Goal: Entertainment & Leisure: Consume media (video, audio)

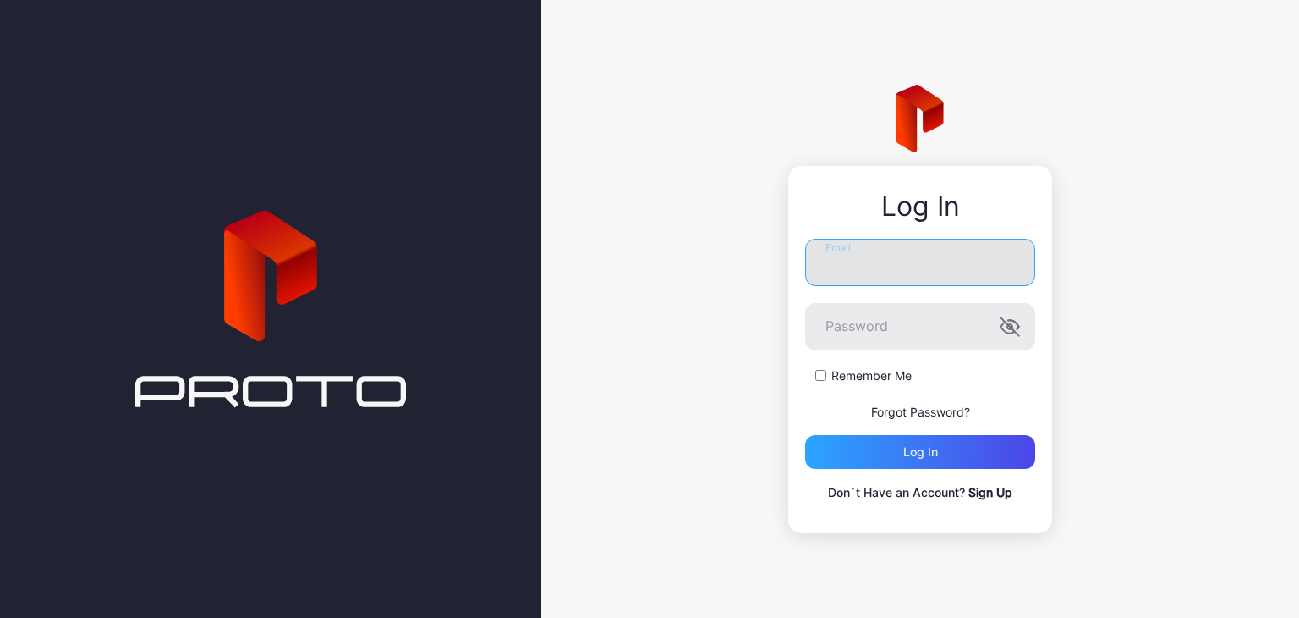
click at [863, 249] on input "Email" at bounding box center [920, 262] width 230 height 47
type input "**********"
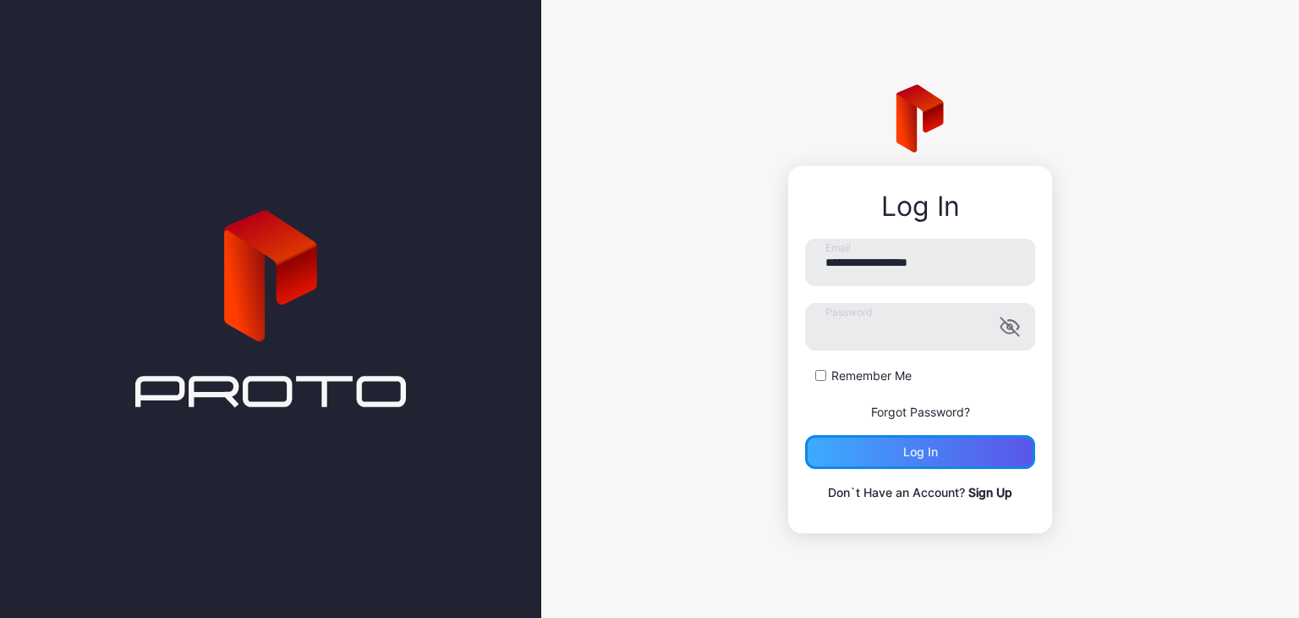
click at [883, 446] on div "Log in" at bounding box center [920, 452] width 230 height 34
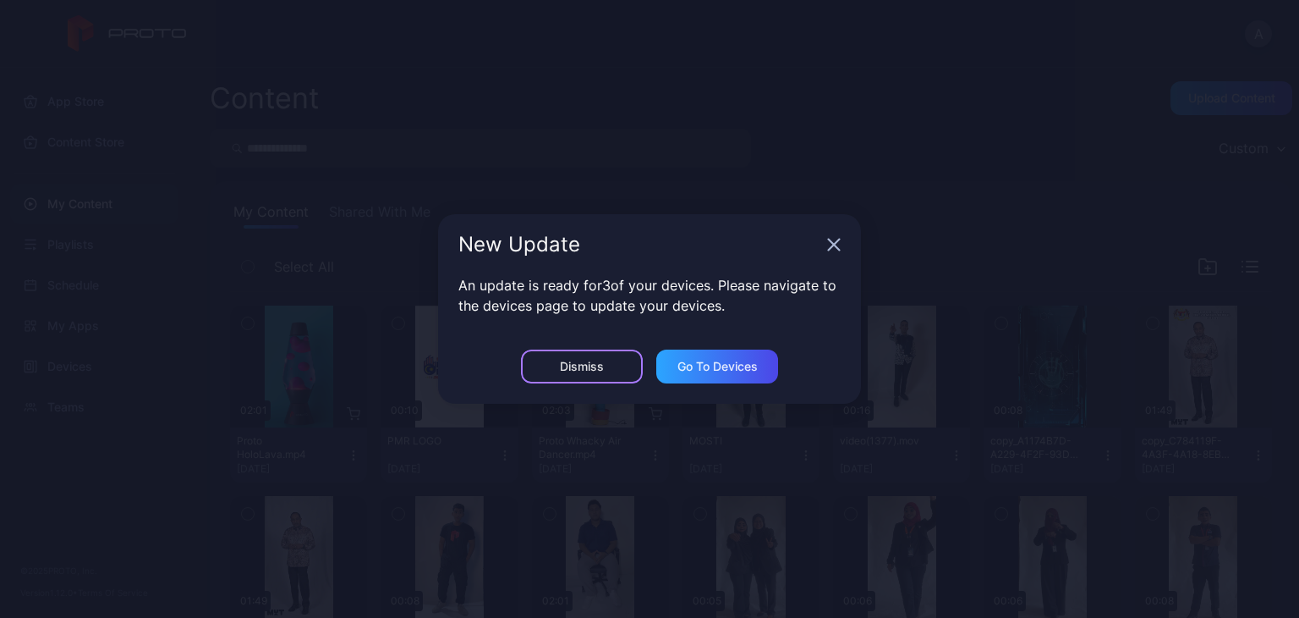
click at [614, 368] on div "Dismiss" at bounding box center [582, 366] width 122 height 34
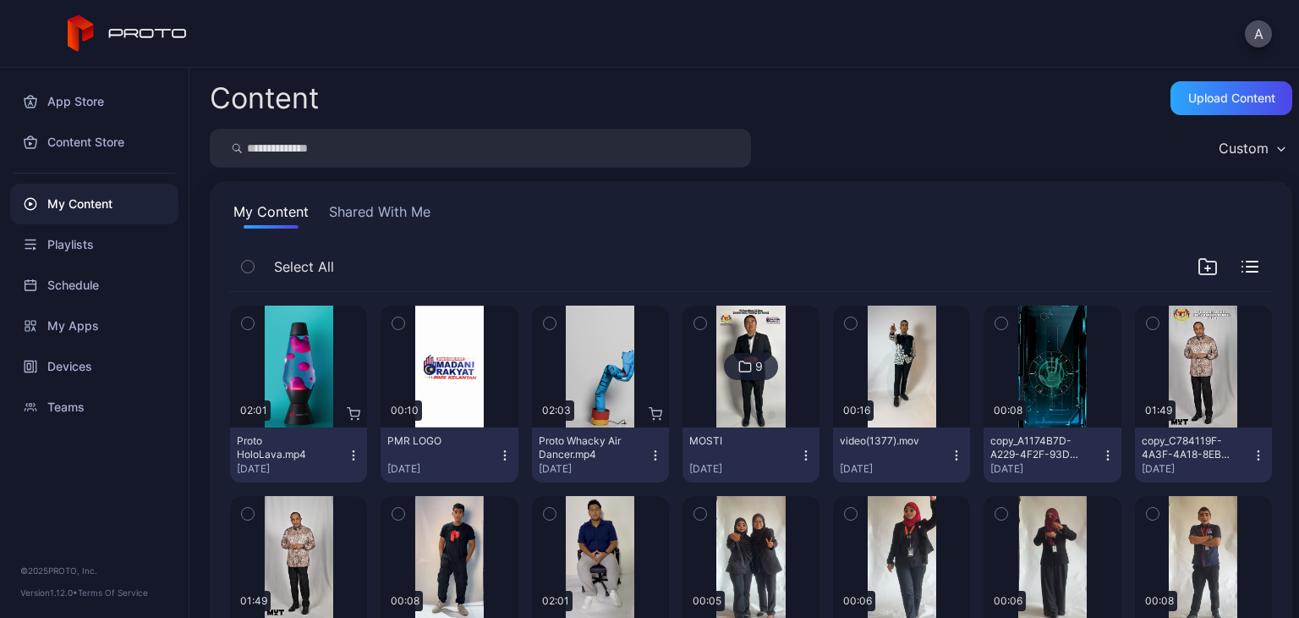
click at [1235, 259] on div at bounding box center [1228, 266] width 61 height 20
click at [1242, 265] on icon "button" at bounding box center [1250, 267] width 17 height 12
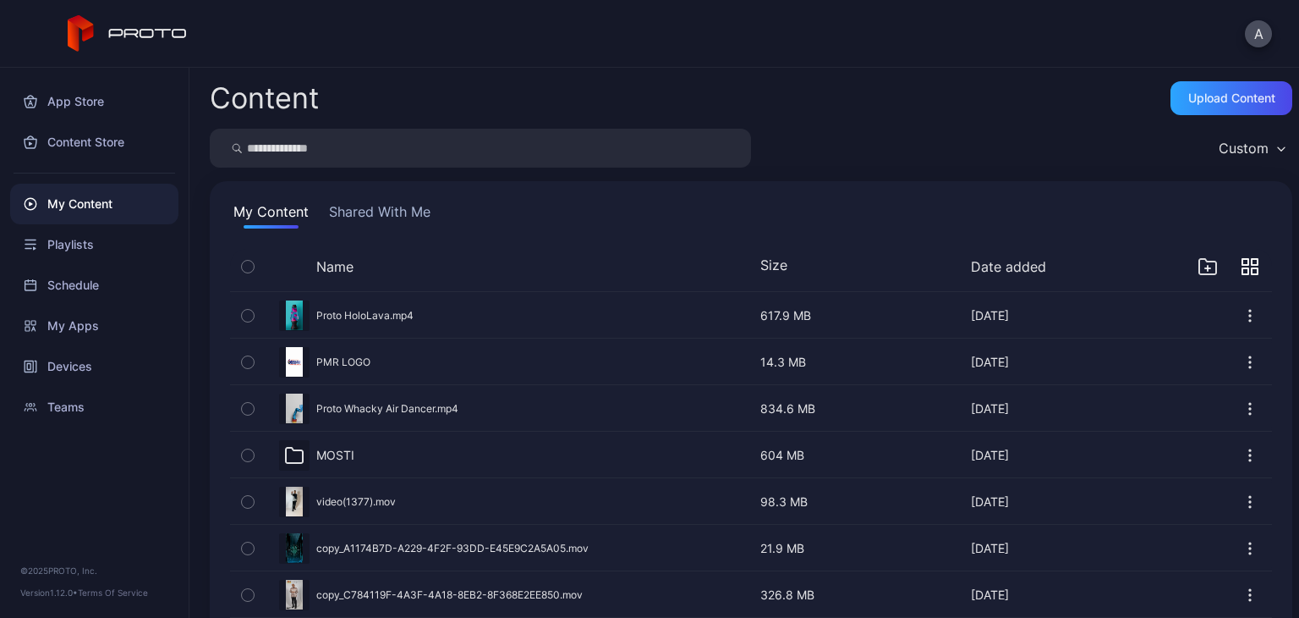
click at [1243, 265] on icon "button" at bounding box center [1246, 262] width 6 height 6
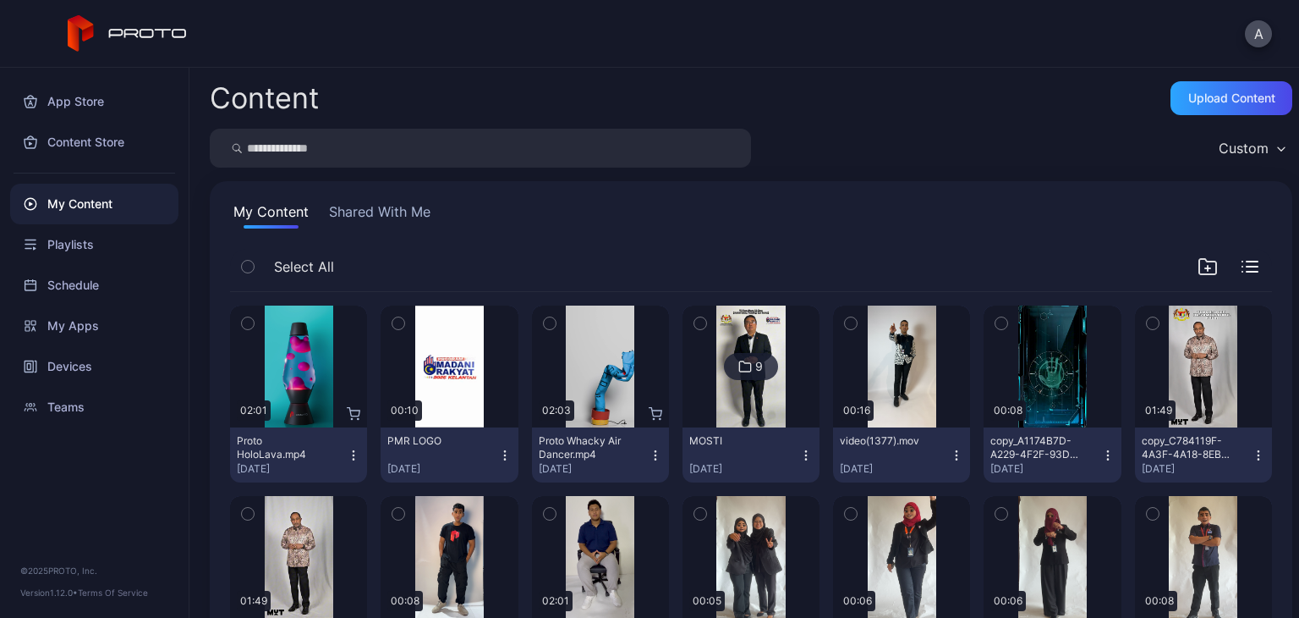
click at [1211, 152] on div "Custom" at bounding box center [1252, 147] width 82 height 25
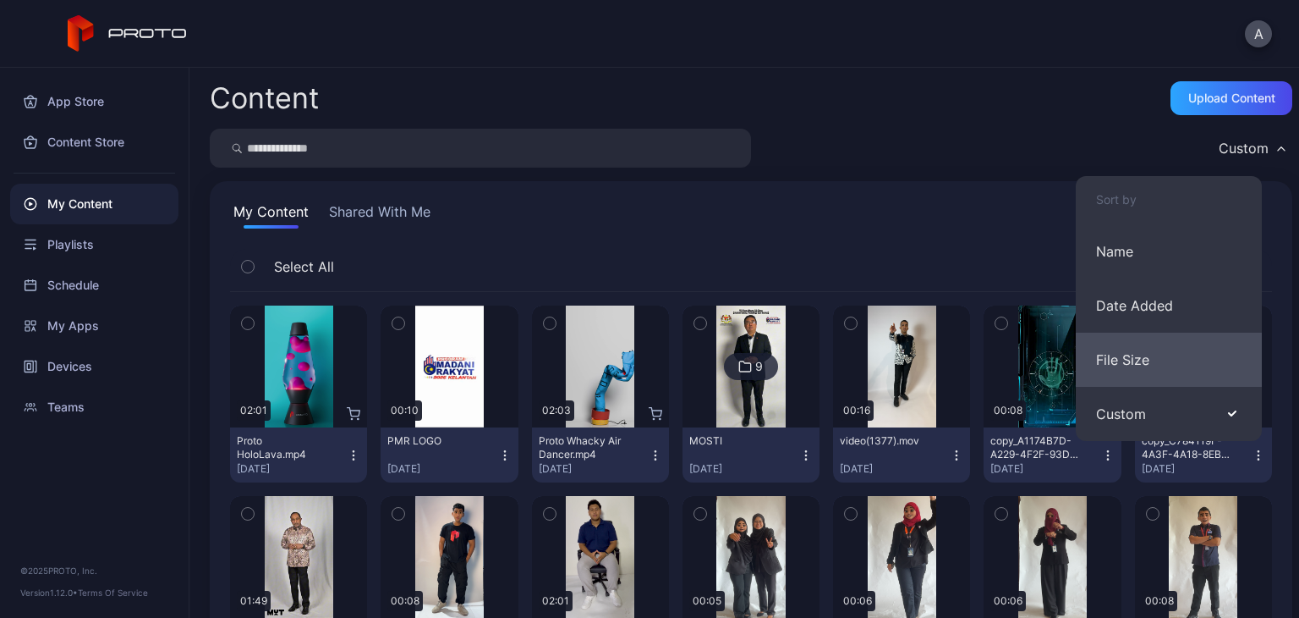
drag, startPoint x: 1161, startPoint y: 406, endPoint x: 1208, endPoint y: 368, distance: 60.8
click at [1208, 368] on button "File Size" at bounding box center [1169, 359] width 186 height 54
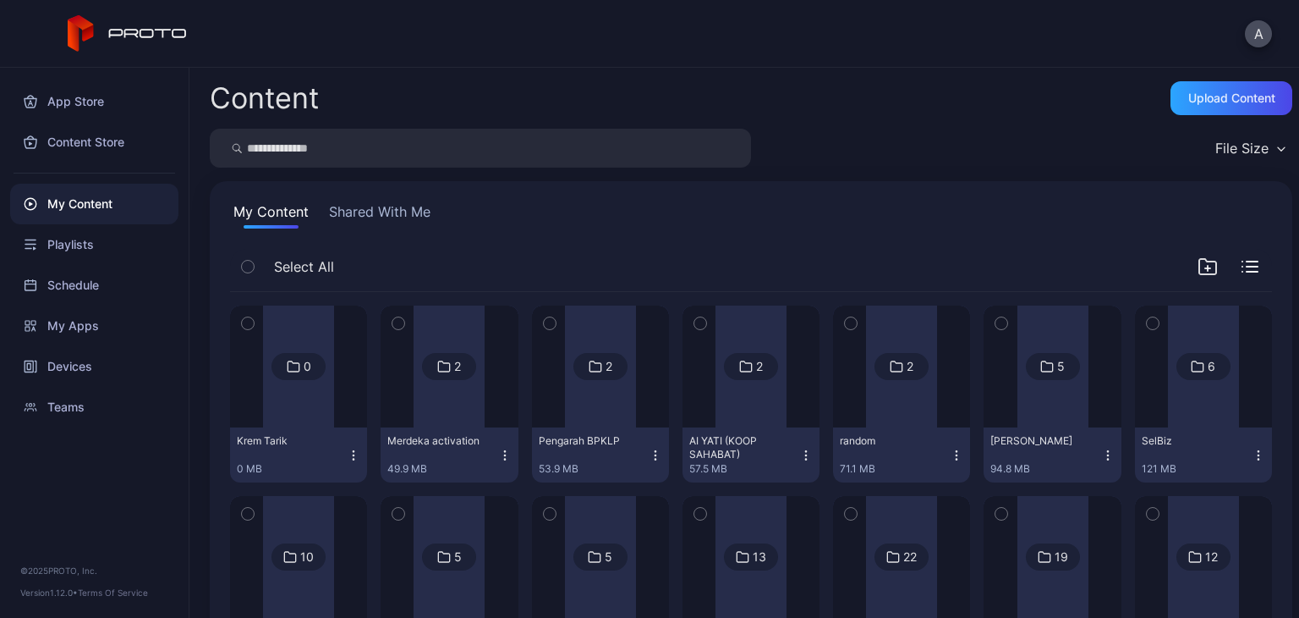
click at [1242, 146] on div "File Size" at bounding box center [1242, 148] width 53 height 17
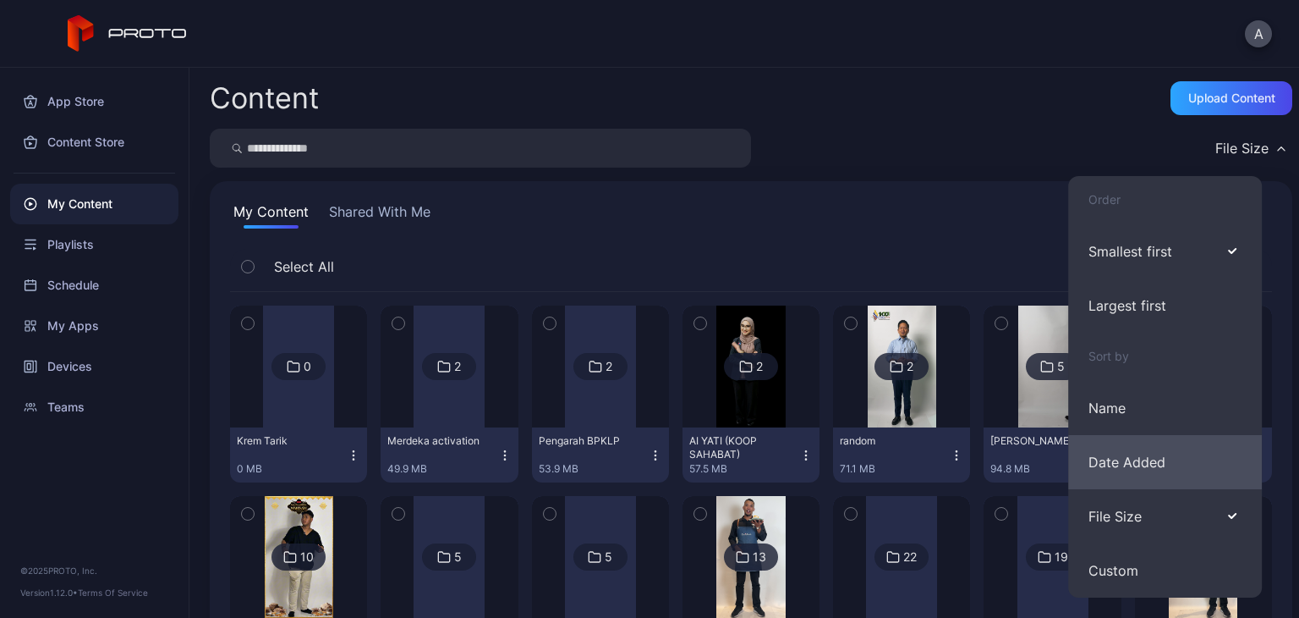
click at [1183, 437] on button "Date Added" at bounding box center [1165, 462] width 194 height 54
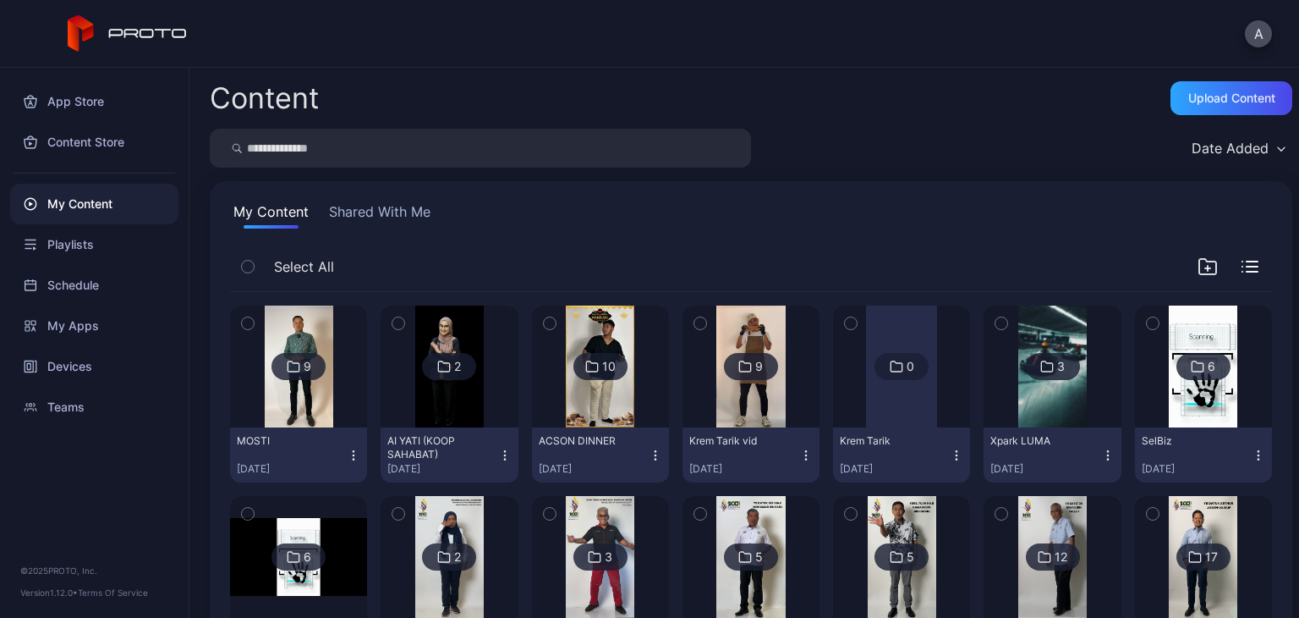
click at [1233, 136] on div "Date Added" at bounding box center [1238, 147] width 109 height 25
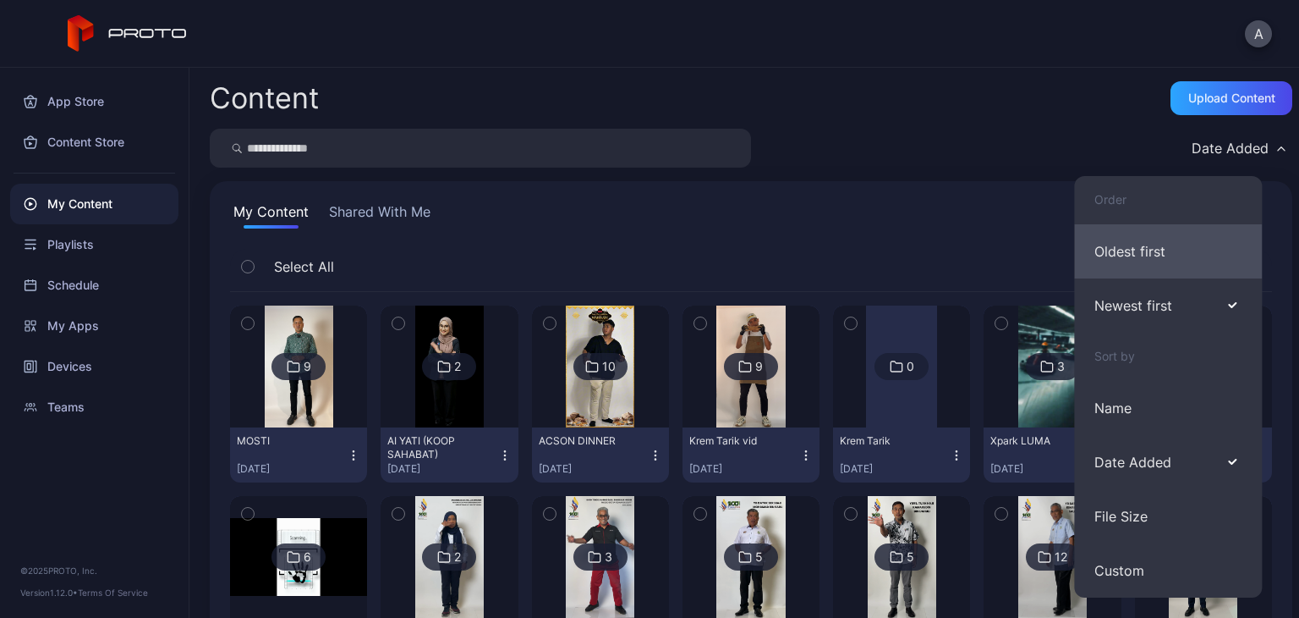
click at [1181, 248] on button "Oldest first" at bounding box center [1168, 251] width 188 height 54
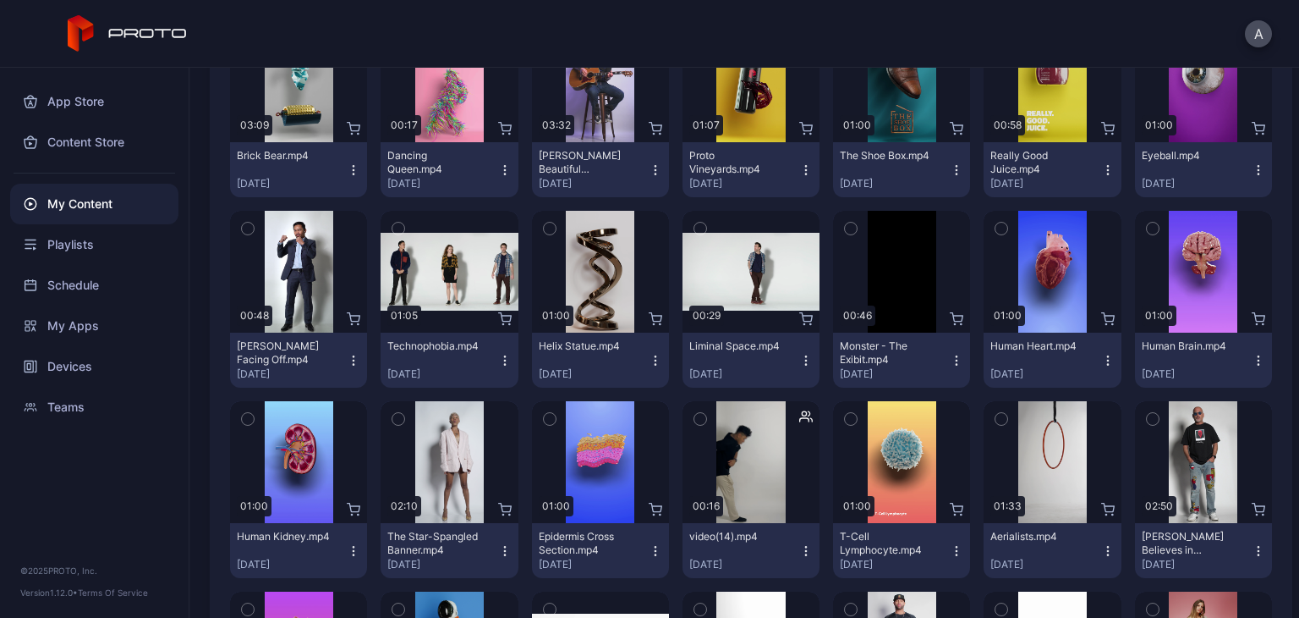
scroll to position [1678, 0]
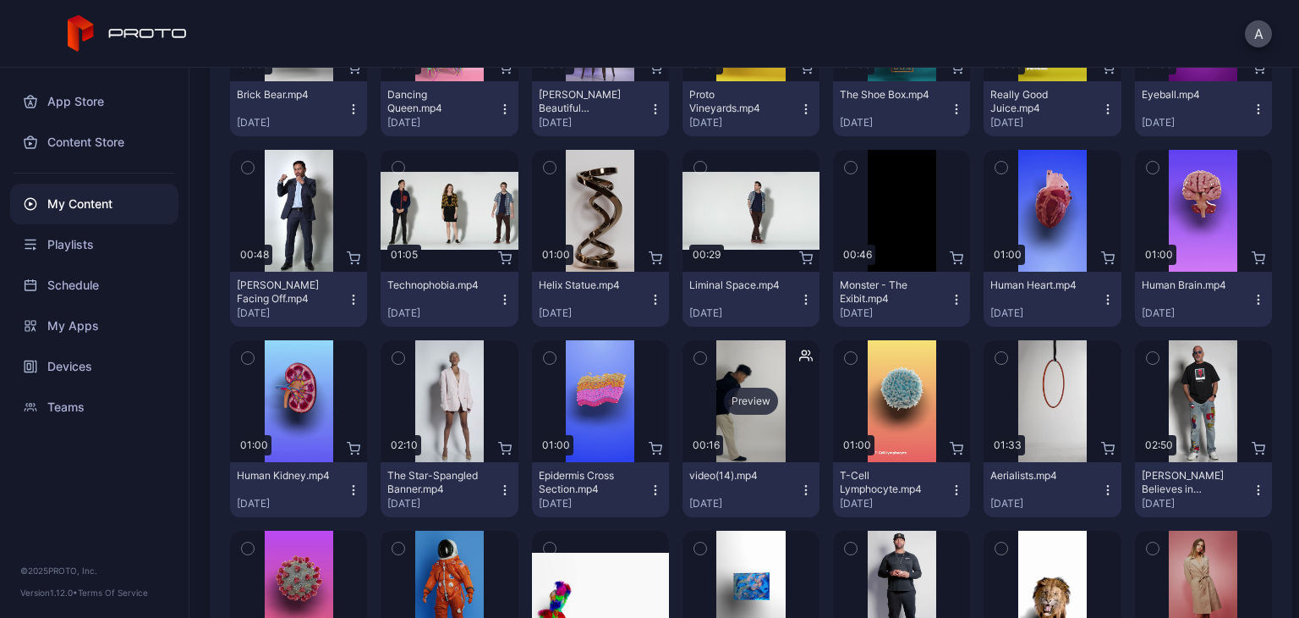
click at [737, 406] on div "Preview" at bounding box center [751, 400] width 54 height 27
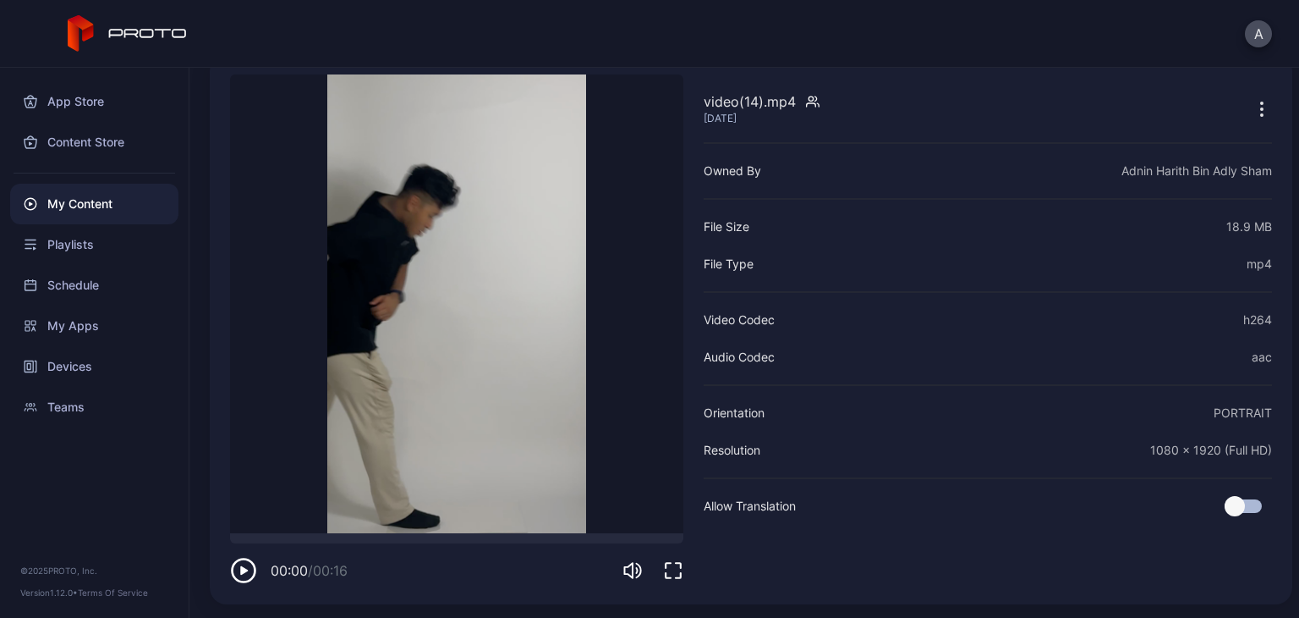
scroll to position [81, 0]
click at [668, 567] on icon "button" at bounding box center [673, 570] width 20 height 20
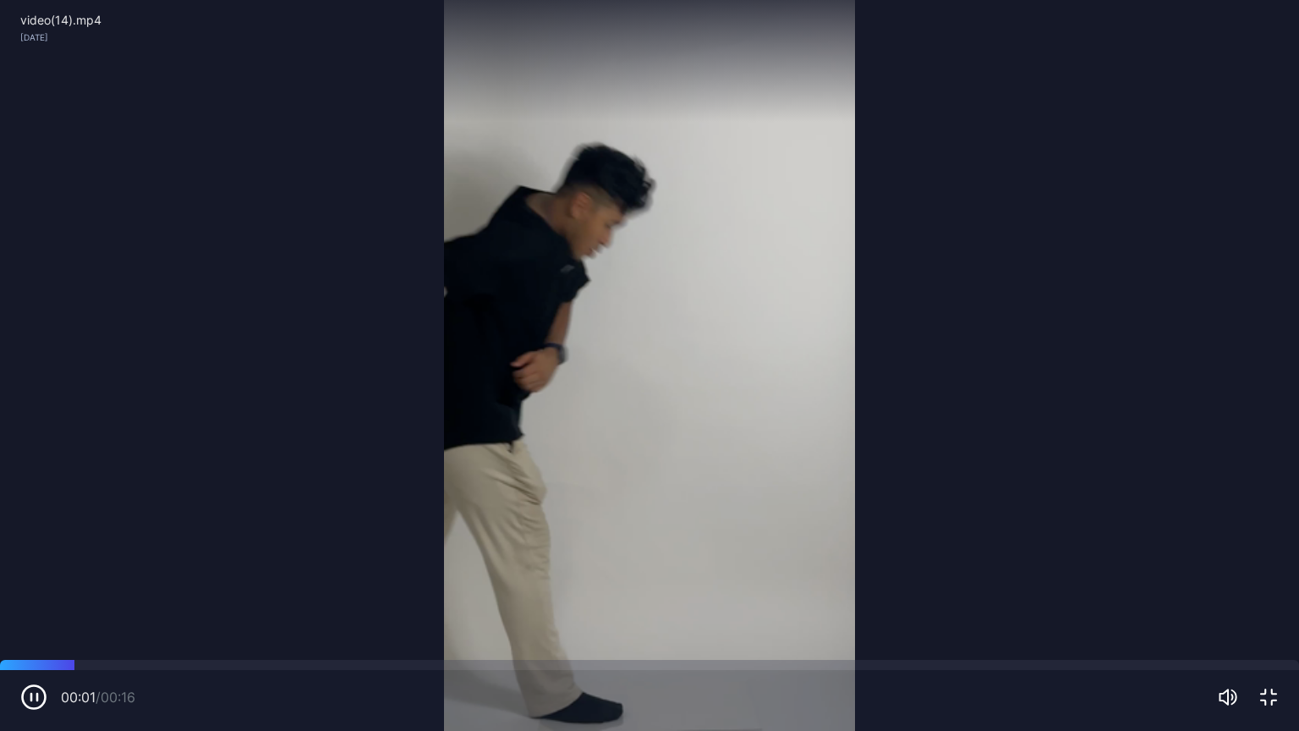
click at [695, 617] on video "Sorry, your browser doesn‘t support embedded videos" at bounding box center [649, 365] width 1299 height 731
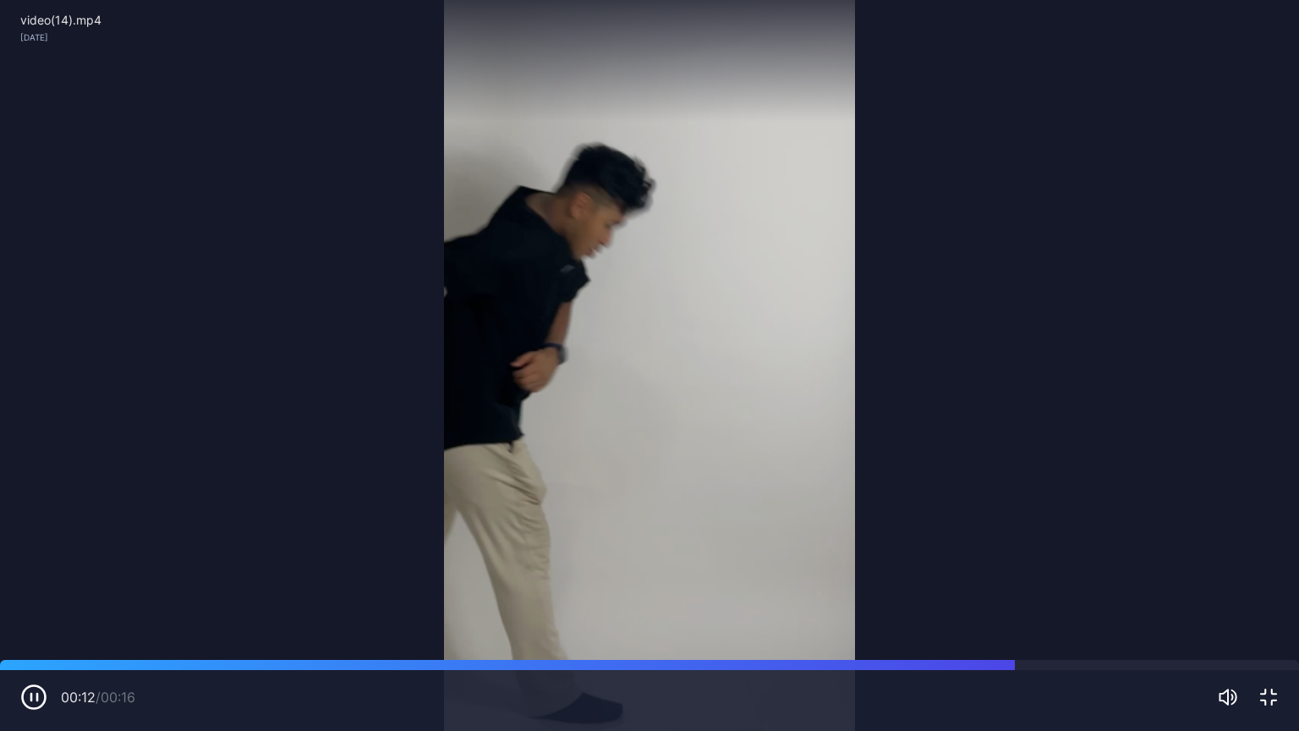
click at [1272, 617] on icon "button" at bounding box center [1268, 696] width 15 height 15
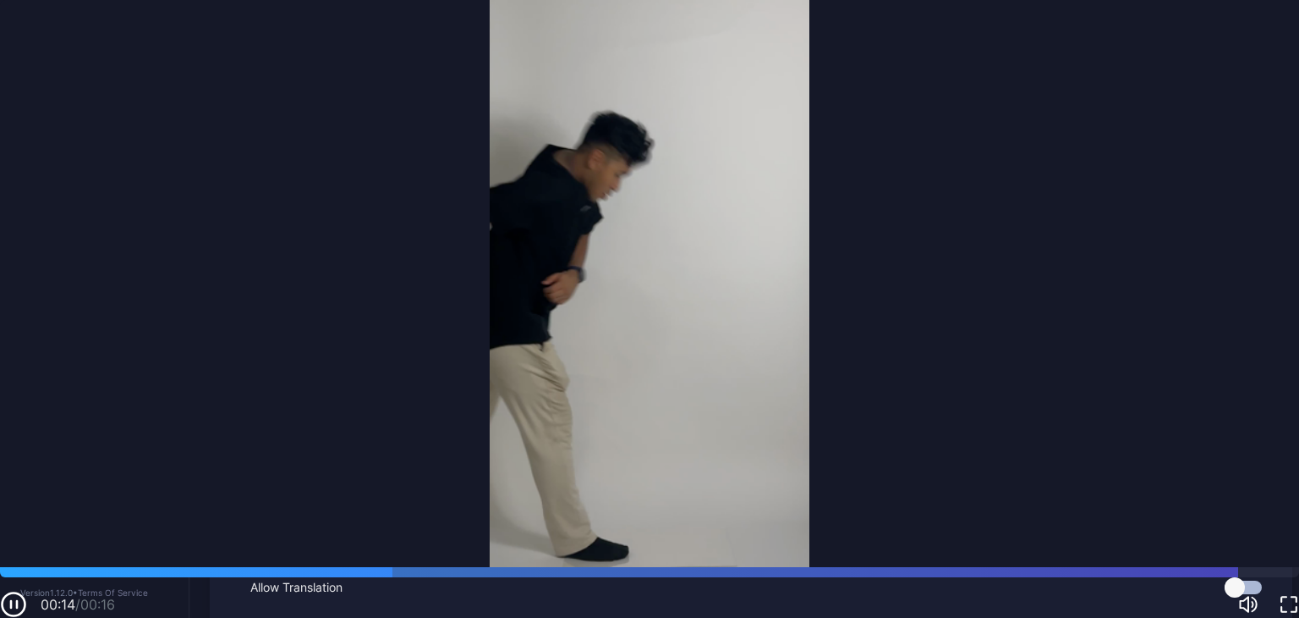
scroll to position [81, 0]
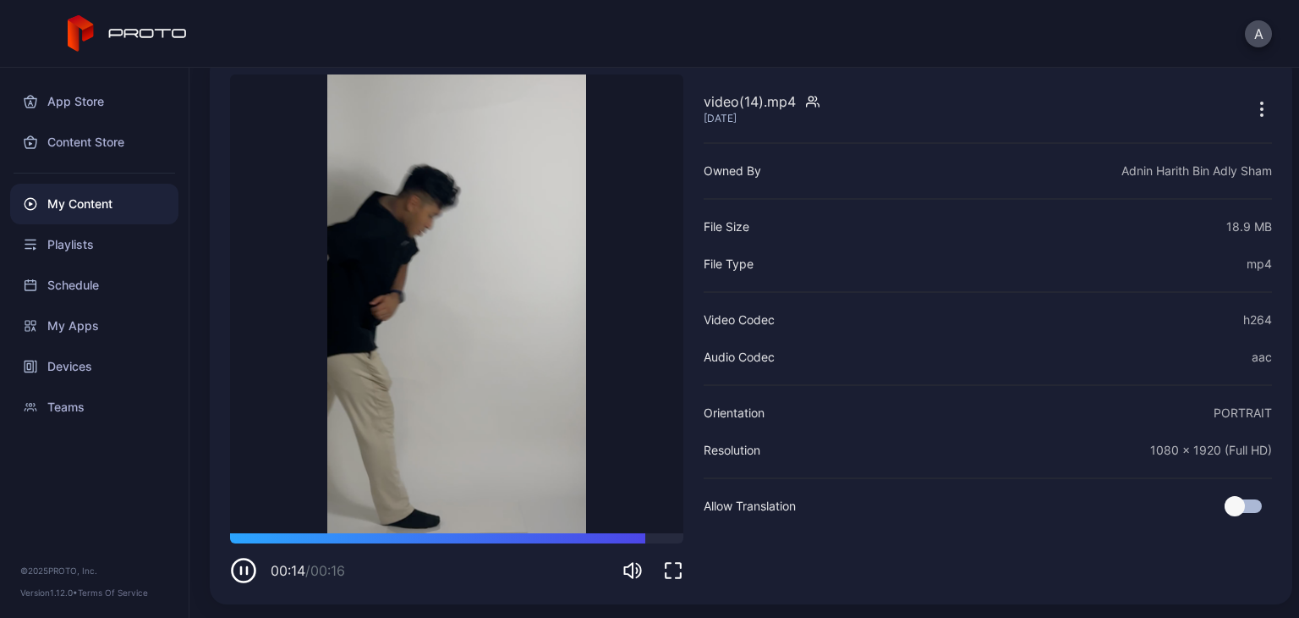
click at [247, 569] on icon "button" at bounding box center [247, 570] width 0 height 7
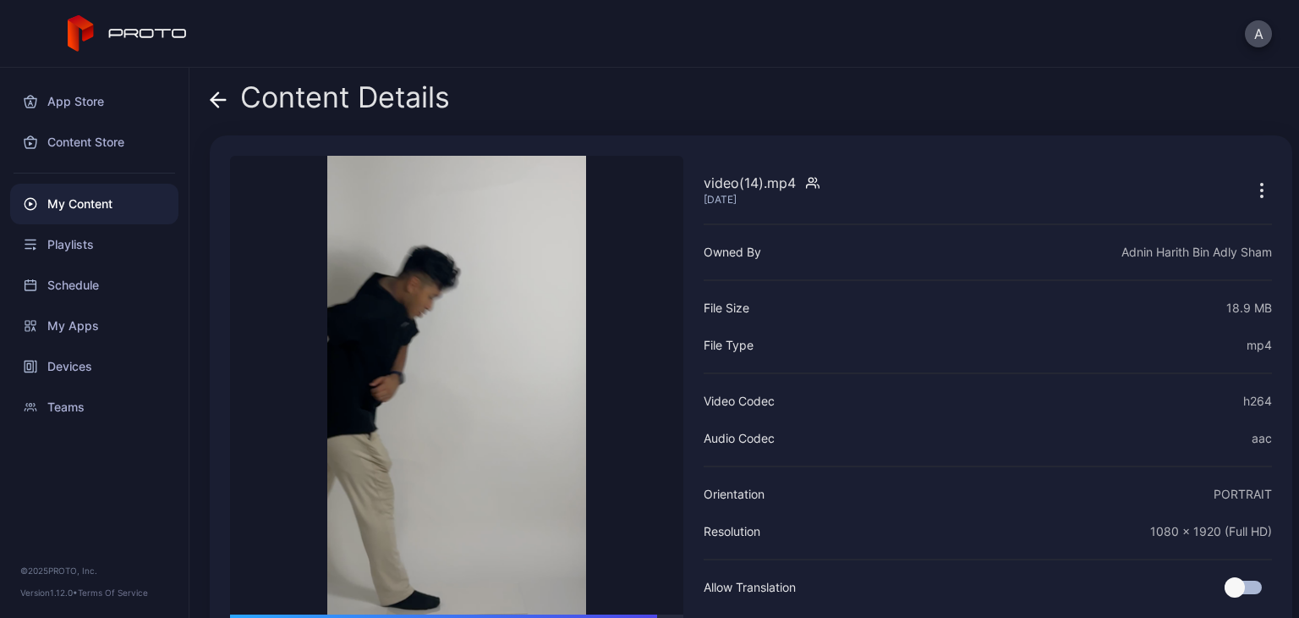
click at [210, 105] on icon at bounding box center [218, 99] width 17 height 17
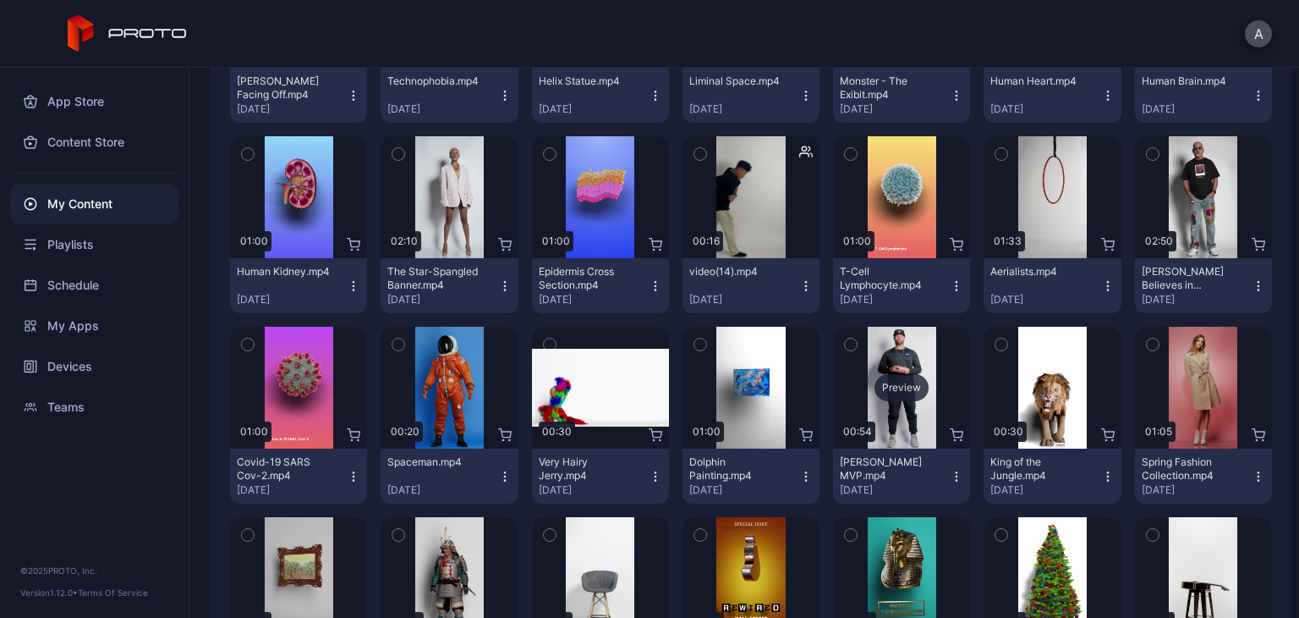
scroll to position [1882, 0]
click at [1233, 277] on button "[PERSON_NAME] Believes in Proto.mp4 [DATE]" at bounding box center [1203, 285] width 137 height 55
click at [1201, 235] on div "Preview" at bounding box center [1203, 197] width 137 height 122
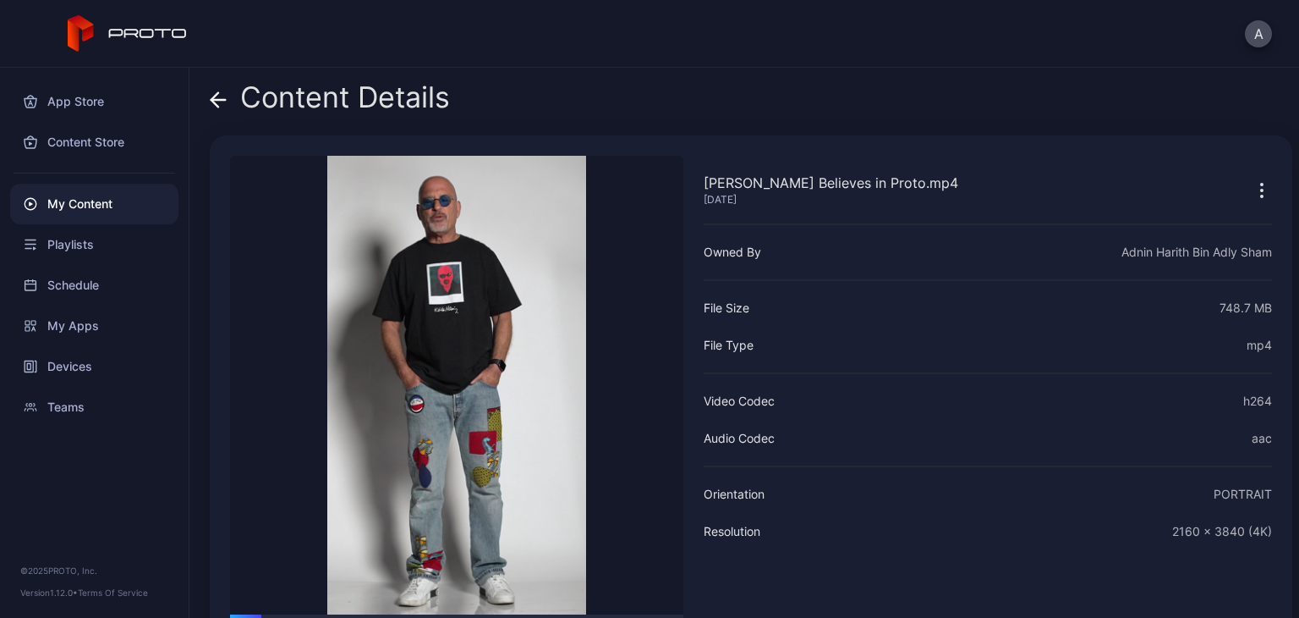
click at [214, 100] on icon at bounding box center [218, 100] width 14 height 0
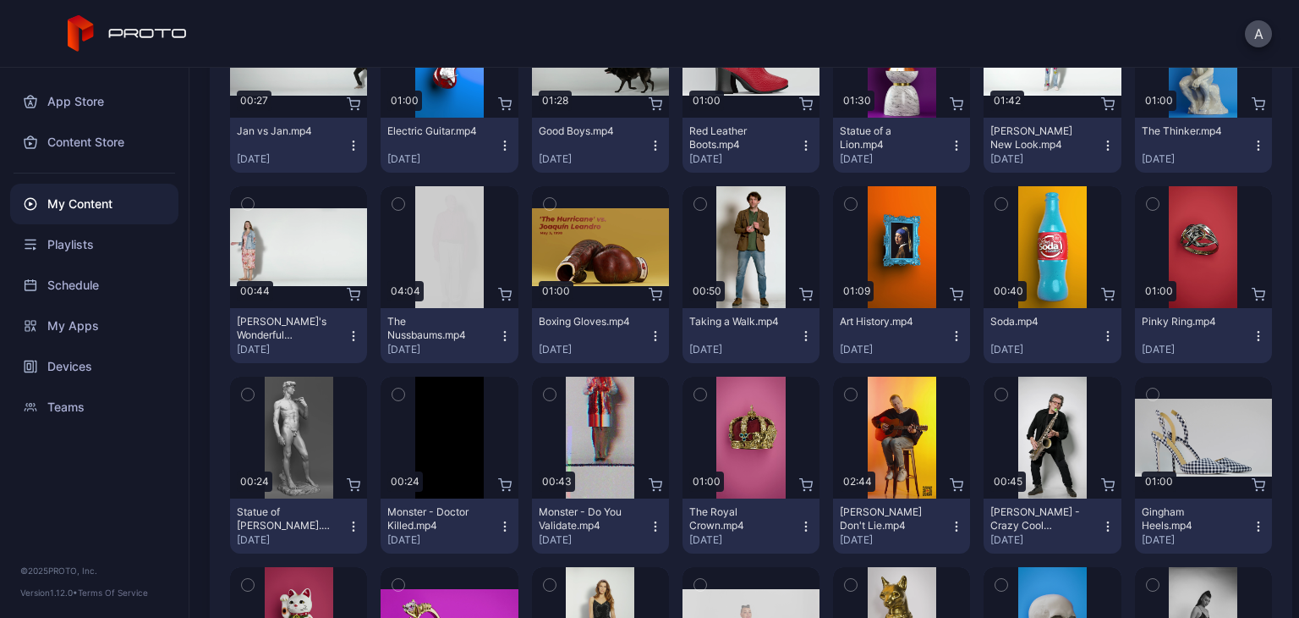
scroll to position [2595, 0]
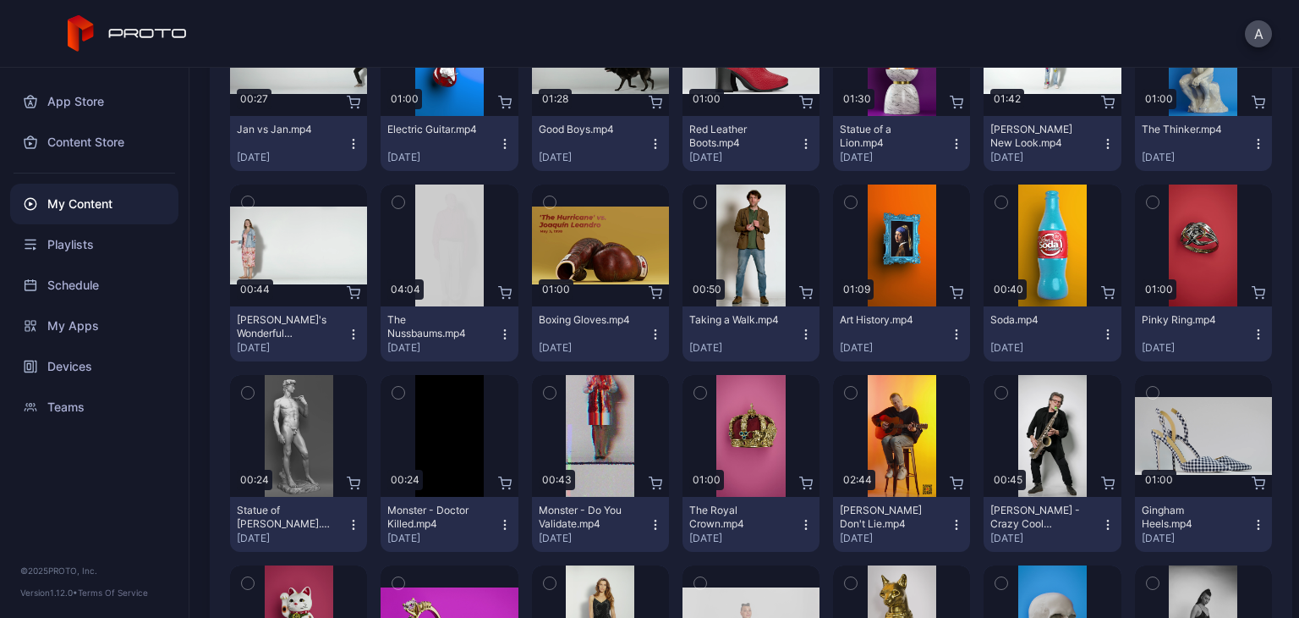
click at [649, 525] on icon "button" at bounding box center [656, 525] width 14 height 14
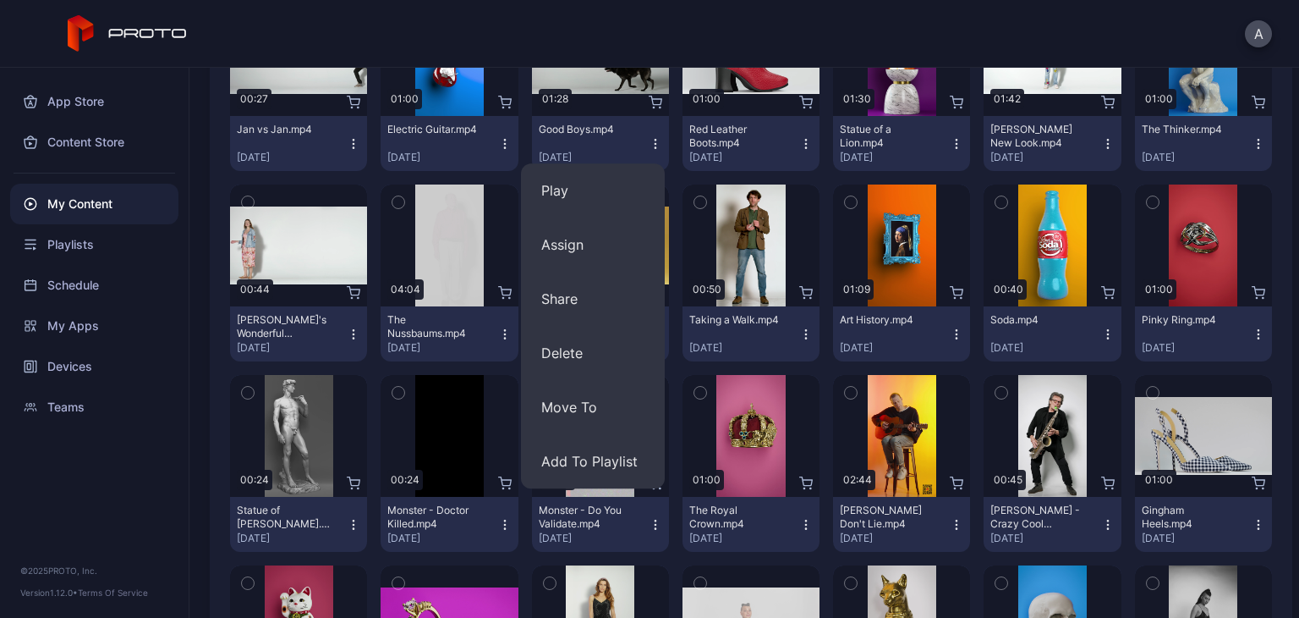
drag, startPoint x: 643, startPoint y: 524, endPoint x: 629, endPoint y: 522, distance: 14.5
click at [629, 522] on div "Monster - Do You Validate.mp4 [DATE]" at bounding box center [594, 523] width 110 height 41
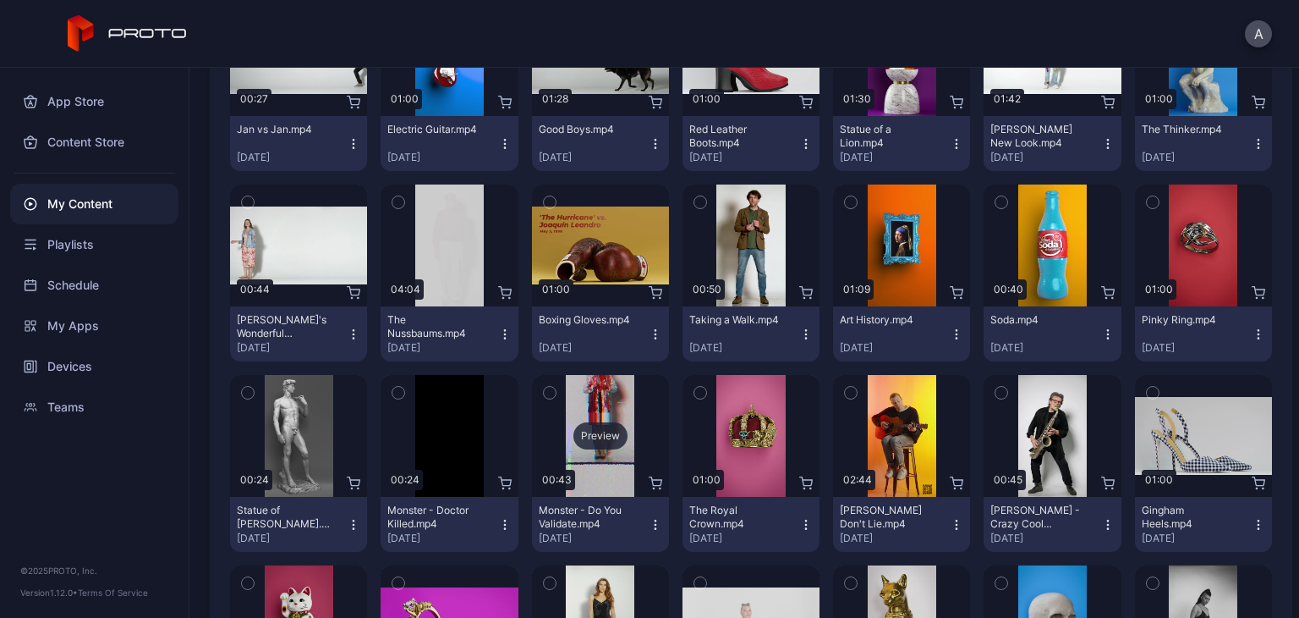
click at [611, 441] on div "Preview" at bounding box center [601, 435] width 54 height 27
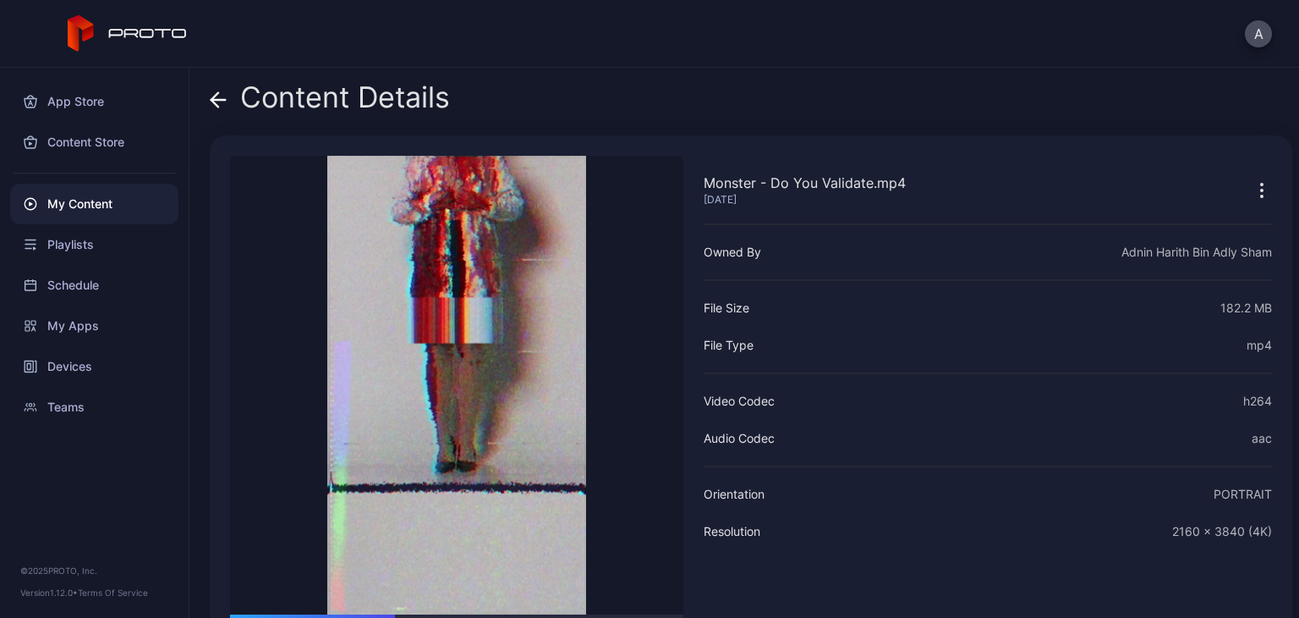
click at [230, 102] on div "Content Details" at bounding box center [330, 101] width 240 height 41
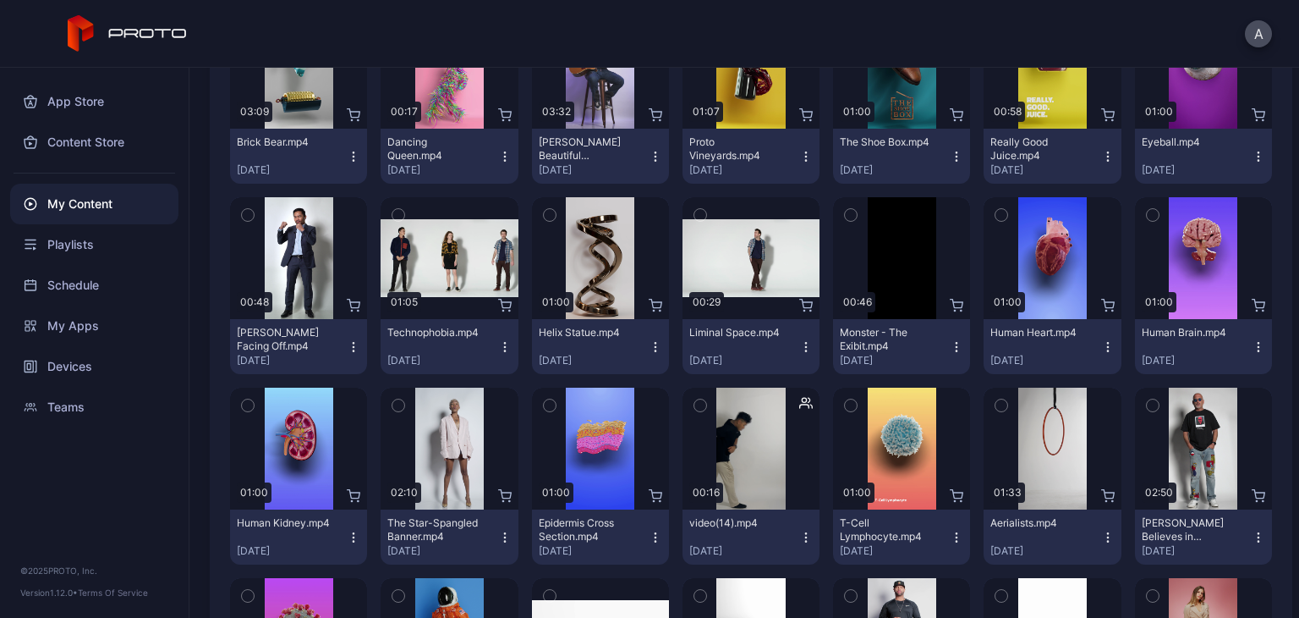
scroll to position [1618, 0]
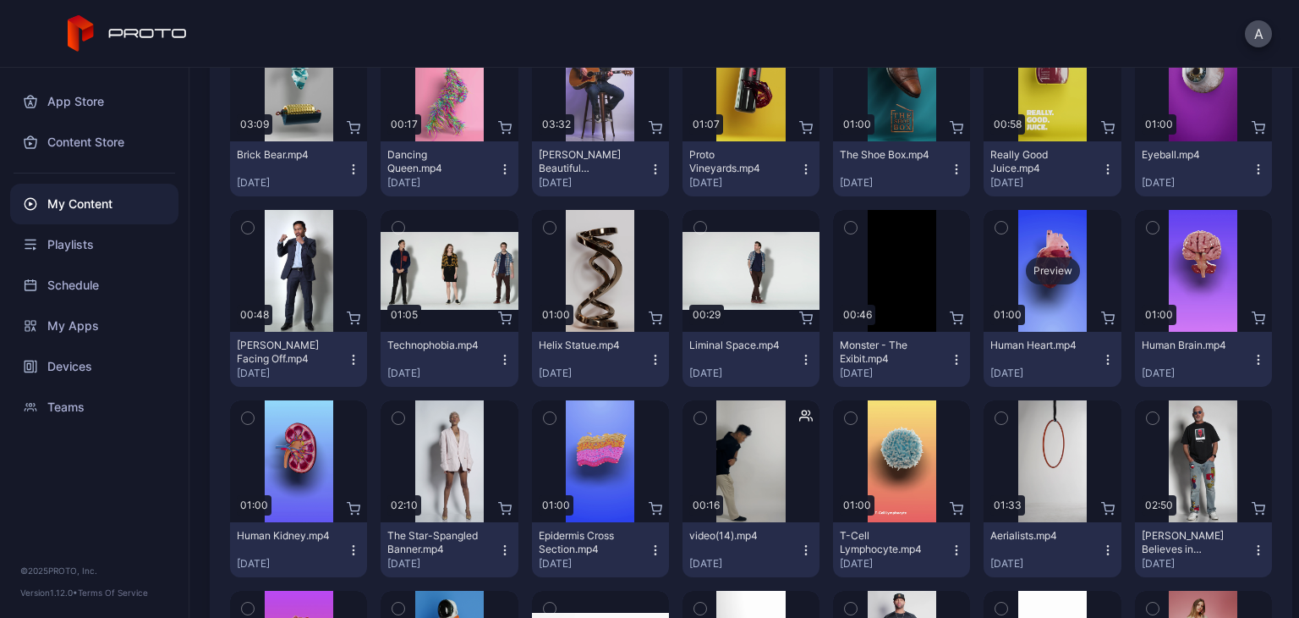
click at [1038, 257] on div "Preview" at bounding box center [1053, 270] width 54 height 27
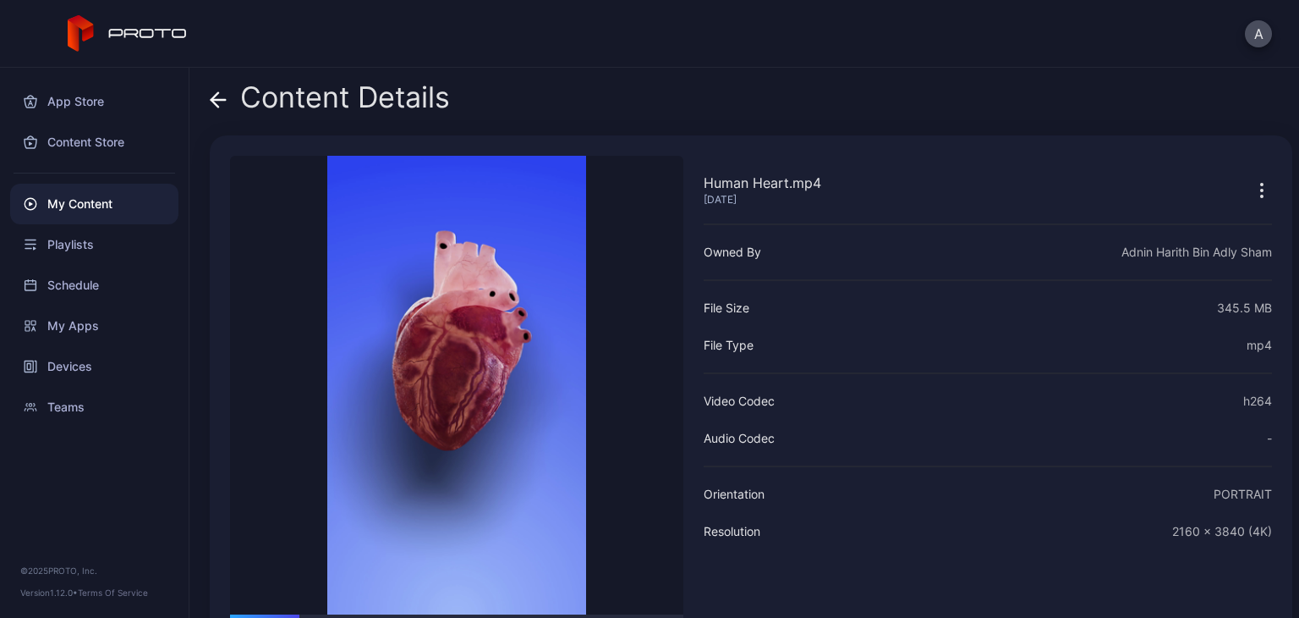
click at [222, 100] on icon at bounding box center [218, 100] width 14 height 0
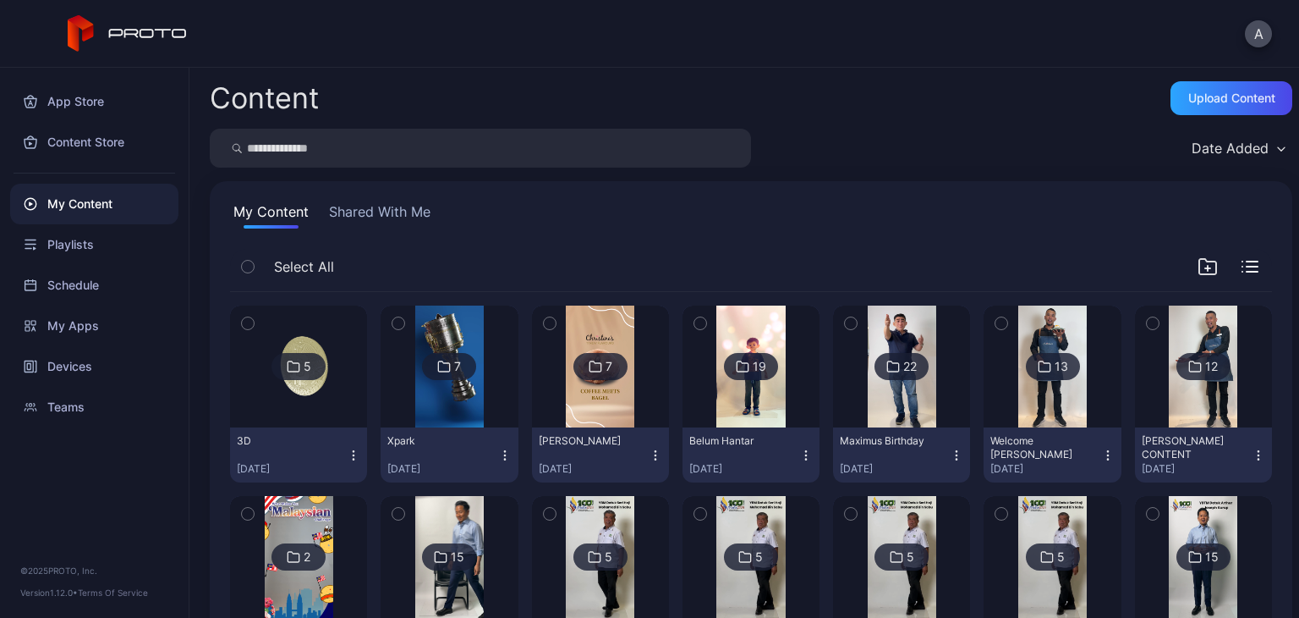
scroll to position [1618, 0]
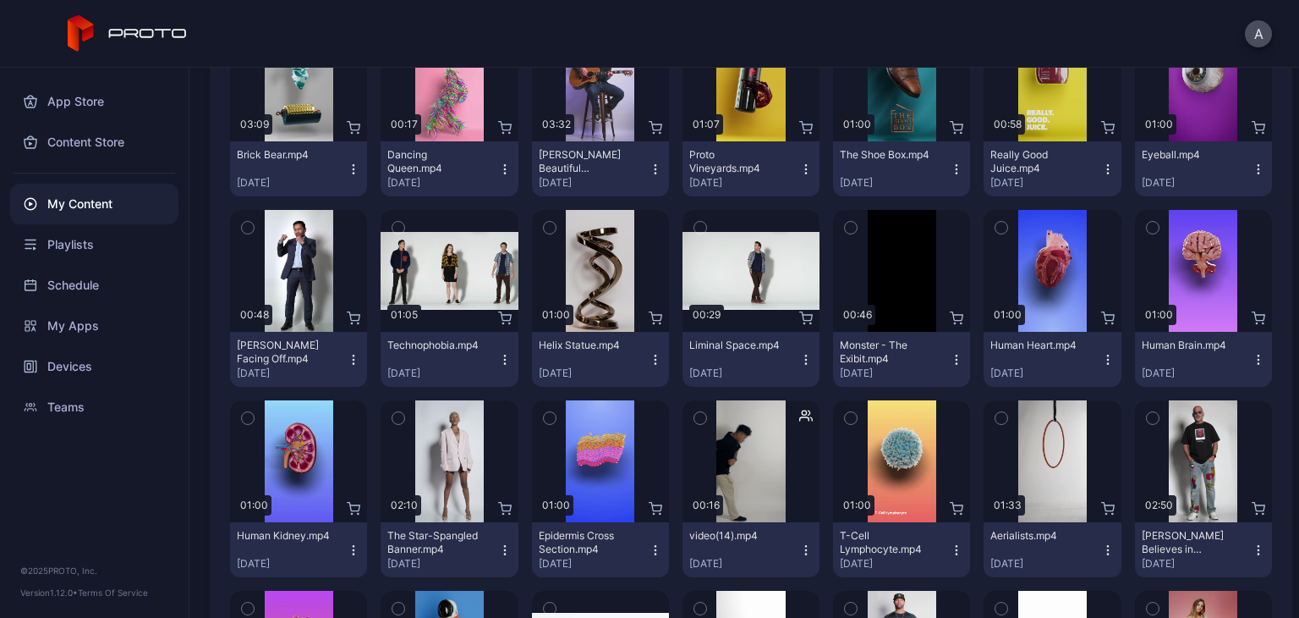
click at [1237, 349] on button "Human Brain.mp4 [DATE]" at bounding box center [1203, 359] width 137 height 55
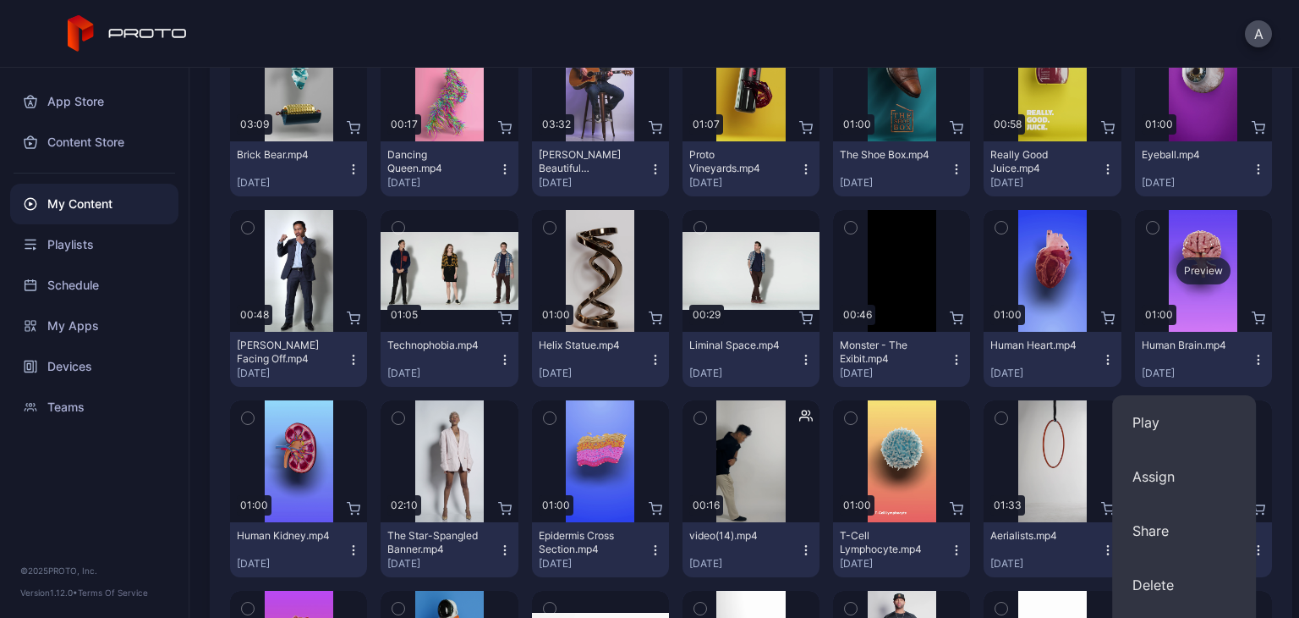
click at [1177, 276] on div "Preview" at bounding box center [1204, 270] width 54 height 27
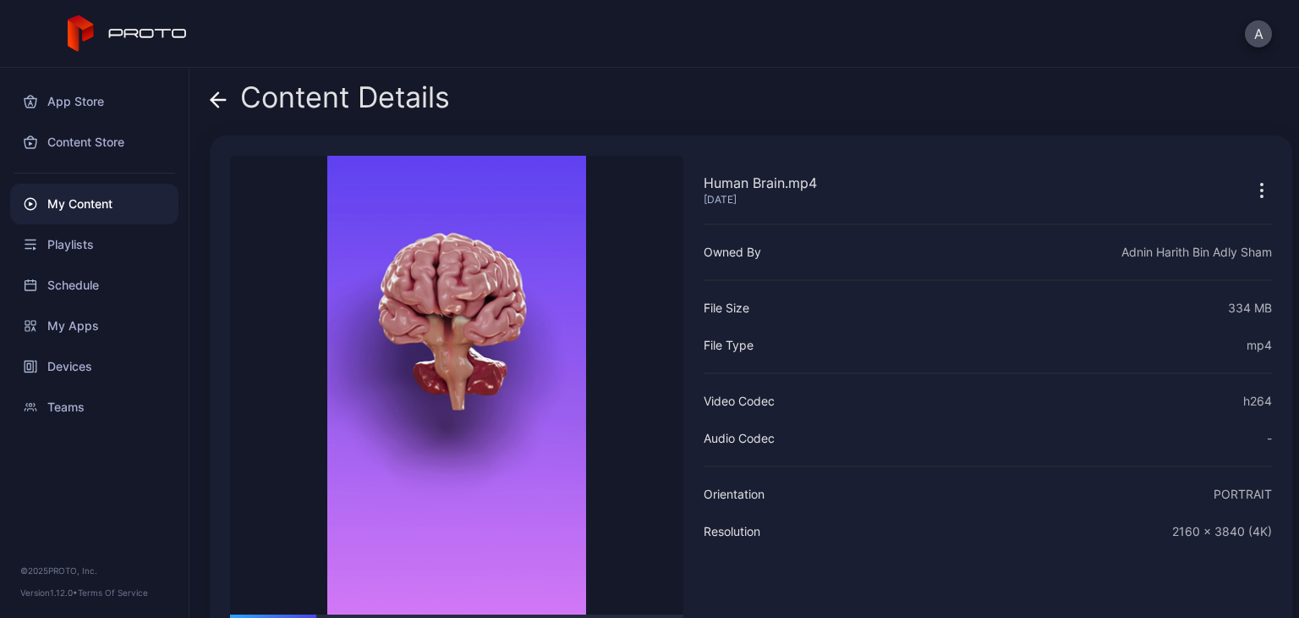
click at [210, 102] on icon at bounding box center [218, 99] width 17 height 17
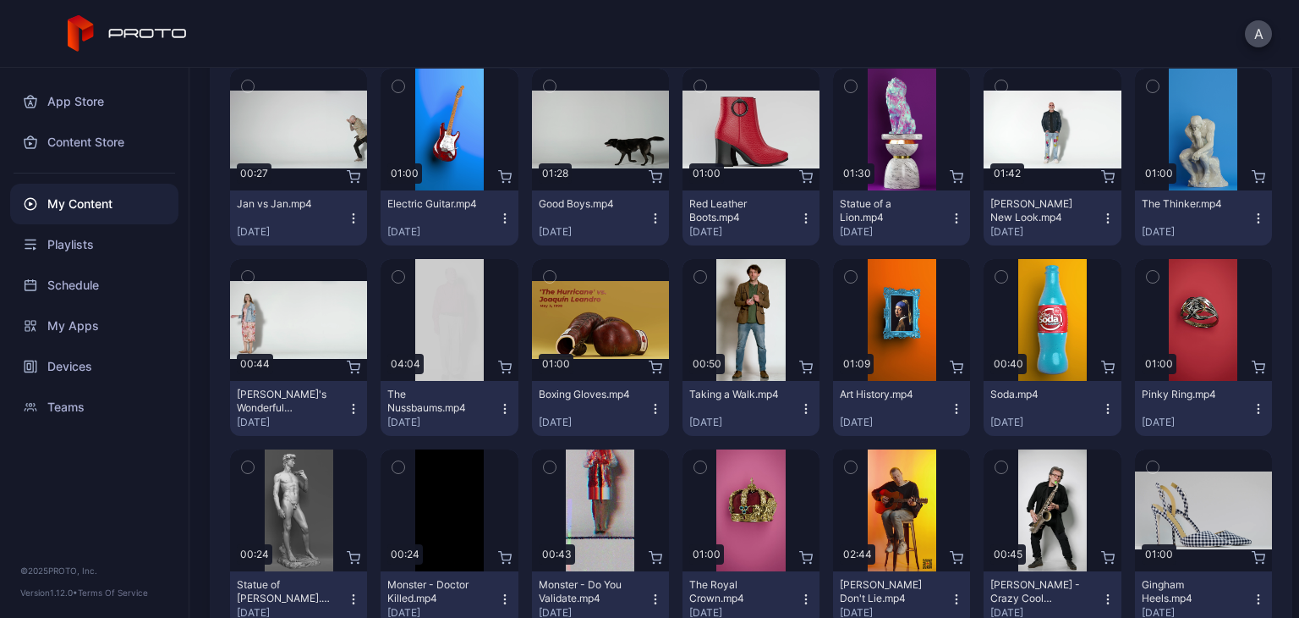
scroll to position [2523, 0]
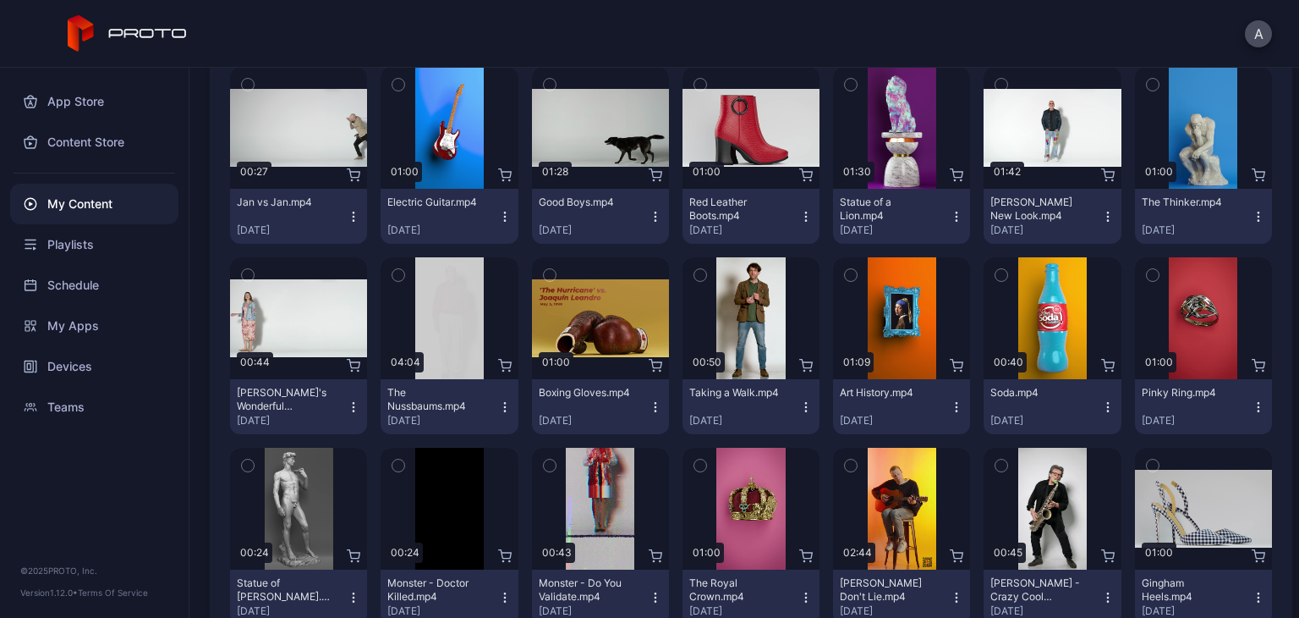
click at [799, 407] on icon "button" at bounding box center [806, 407] width 14 height 14
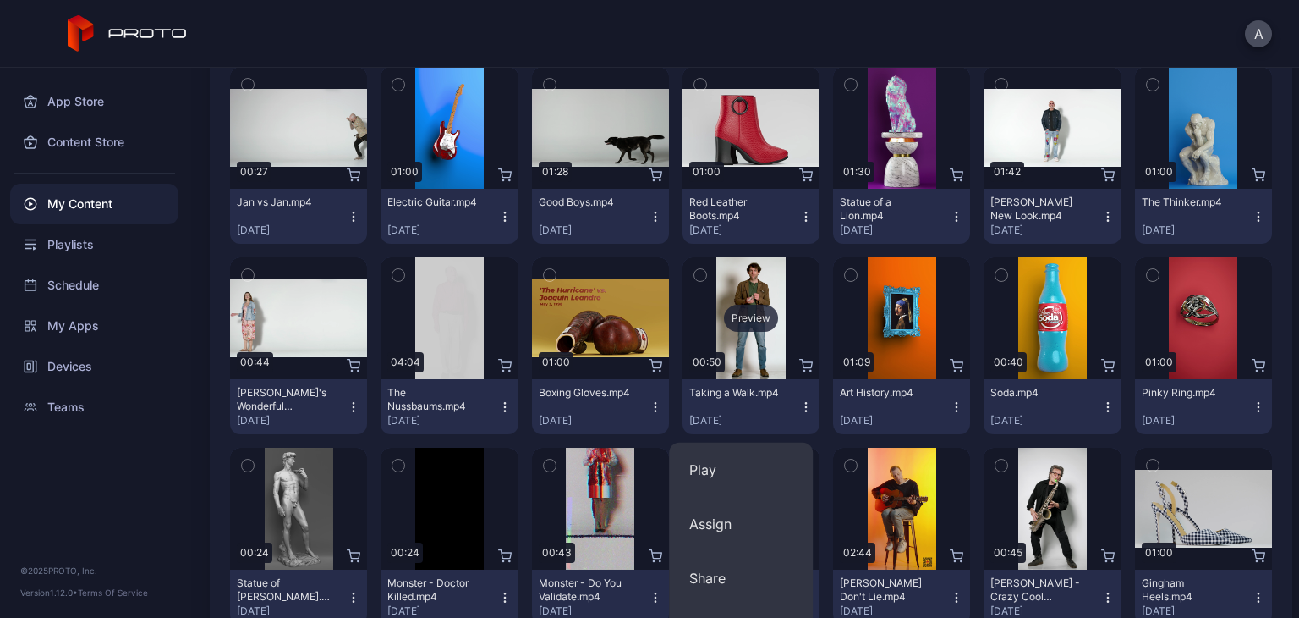
click at [763, 359] on div "Preview" at bounding box center [751, 318] width 137 height 122
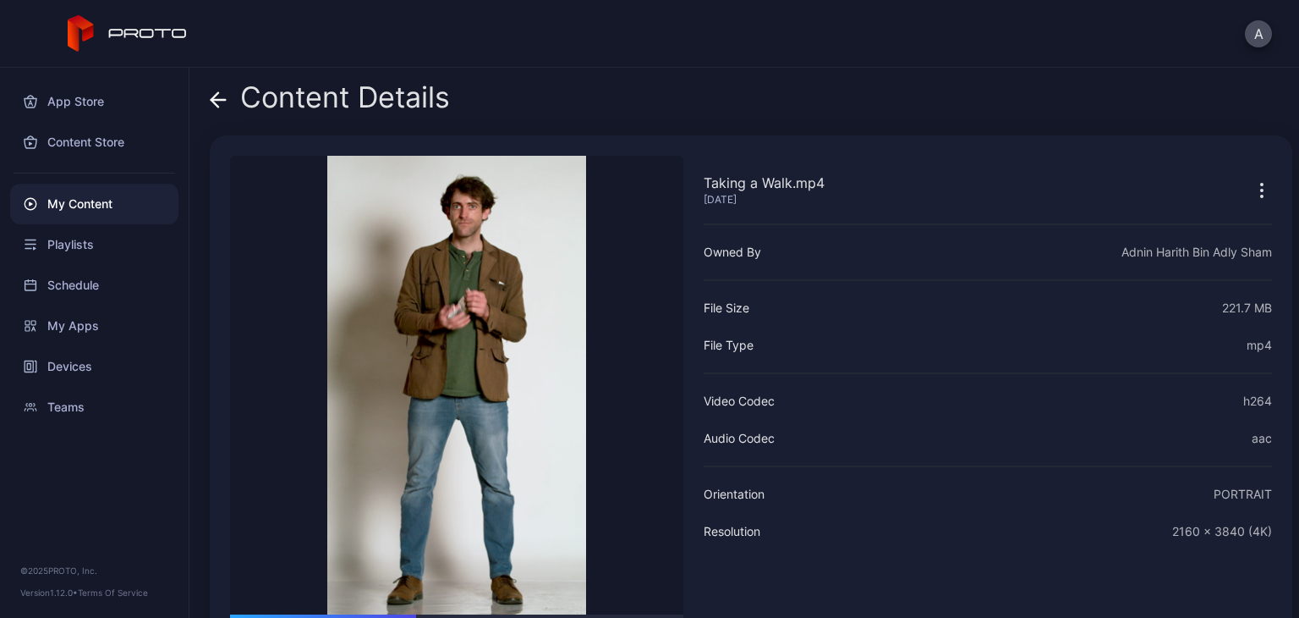
click at [491, 463] on video "Sorry, your browser doesn‘t support embedded videos" at bounding box center [456, 385] width 453 height 459
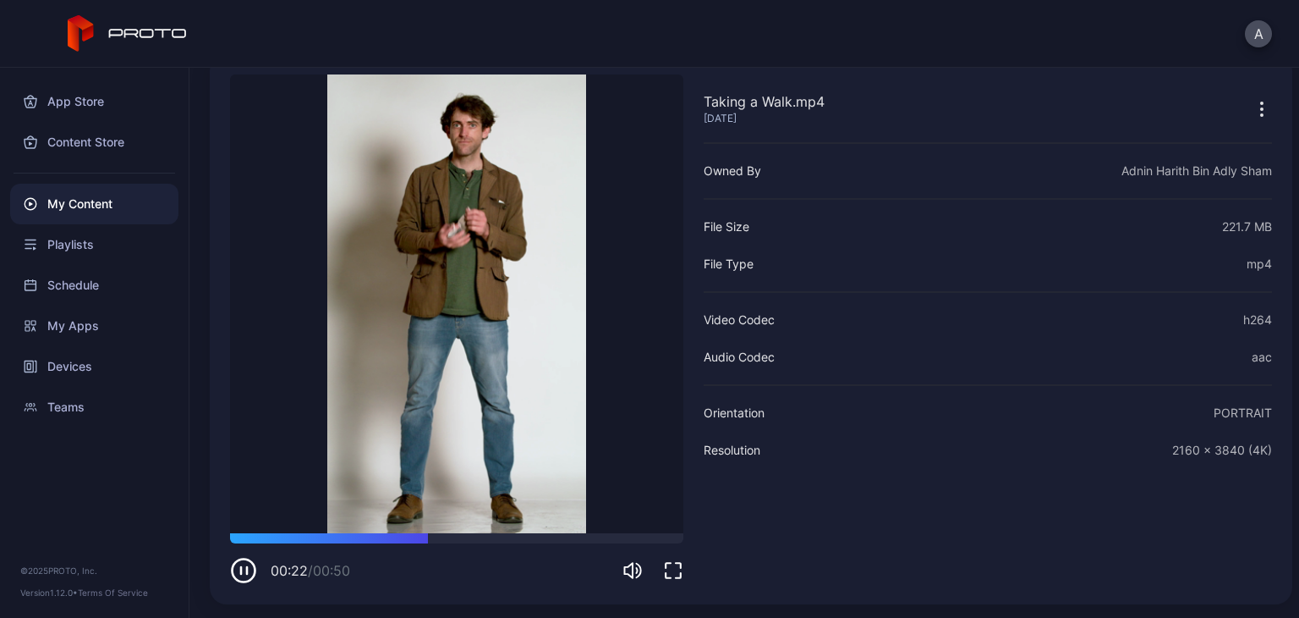
click at [249, 566] on icon "button" at bounding box center [243, 570] width 27 height 27
click at [409, 24] on div "A" at bounding box center [649, 34] width 1299 height 68
